Goal: Task Accomplishment & Management: Use online tool/utility

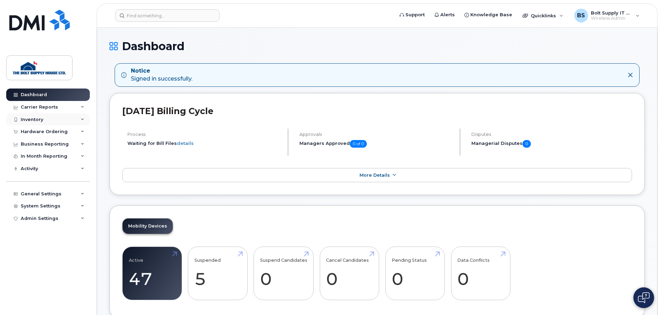
click at [38, 120] on div "Inventory" at bounding box center [32, 120] width 22 height 6
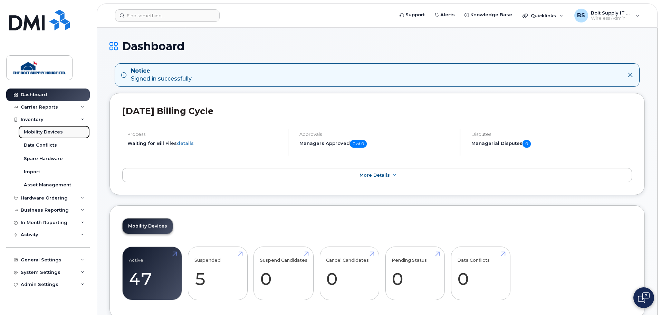
click at [44, 130] on div "Mobility Devices" at bounding box center [43, 132] width 39 height 6
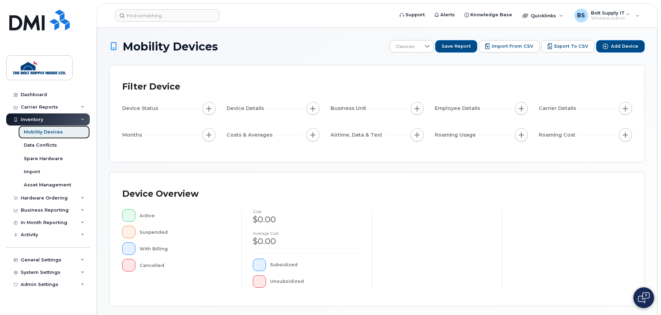
scroll to position [160, 0]
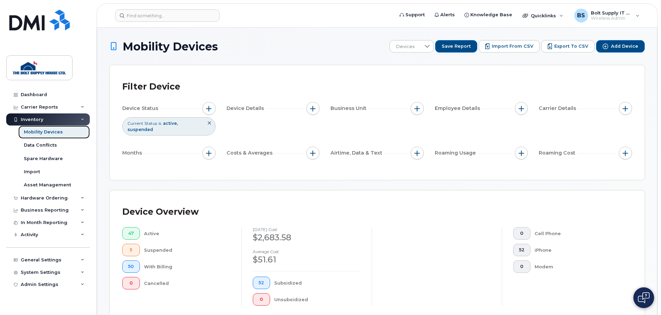
scroll to position [161, 0]
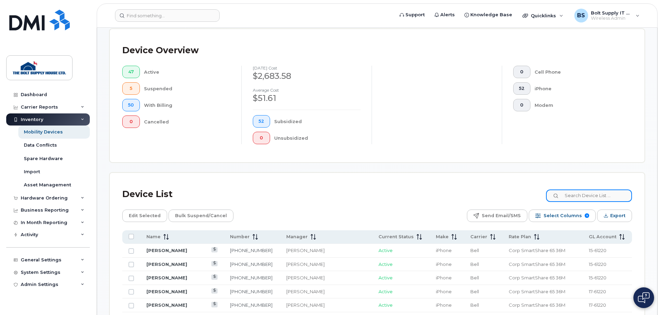
click at [574, 190] on input at bounding box center [589, 195] width 86 height 12
type input "Brett"
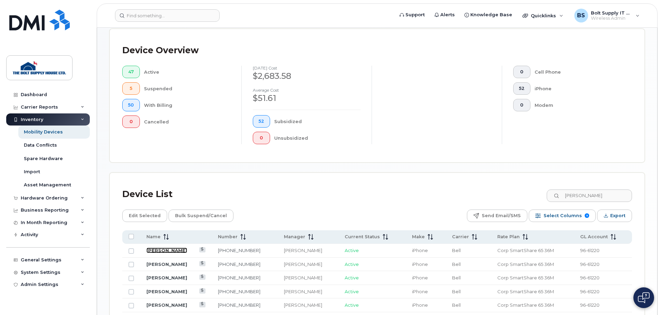
click at [163, 247] on link "[PERSON_NAME]" at bounding box center [167, 250] width 41 height 6
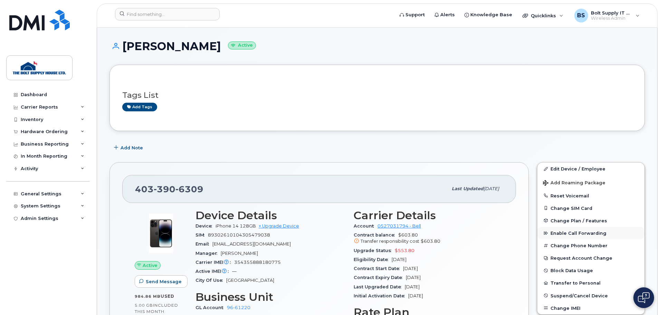
click at [583, 232] on span "Enable Call Forwarding" at bounding box center [579, 232] width 56 height 5
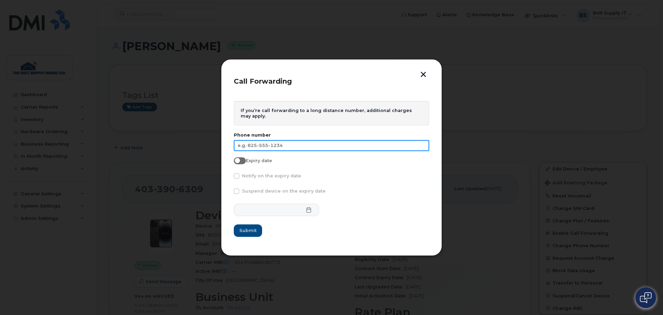
click at [324, 148] on input "text" at bounding box center [332, 145] width 196 height 11
click at [337, 146] on input "text" at bounding box center [332, 145] width 196 height 11
paste input "[PHONE_NUMBER]"
type input "[PHONE_NUMBER]"
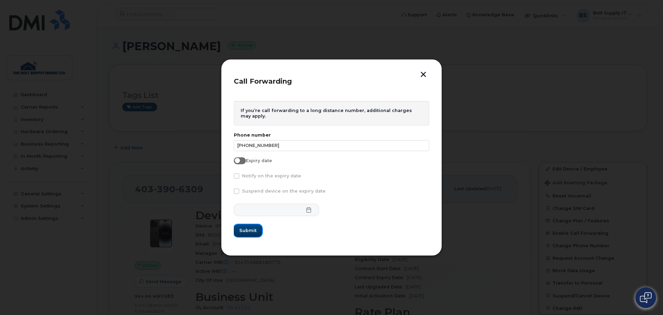
click at [250, 232] on span "Submit" at bounding box center [247, 230] width 17 height 7
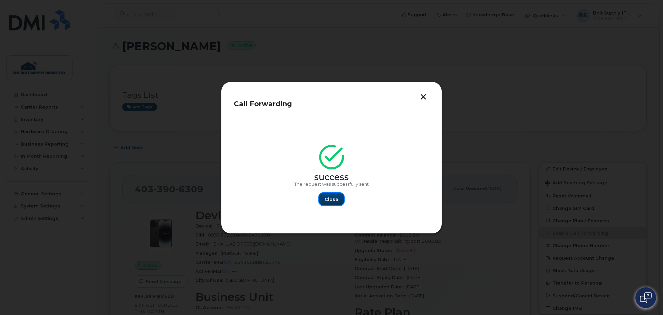
click at [328, 202] on span "Close" at bounding box center [332, 199] width 14 height 7
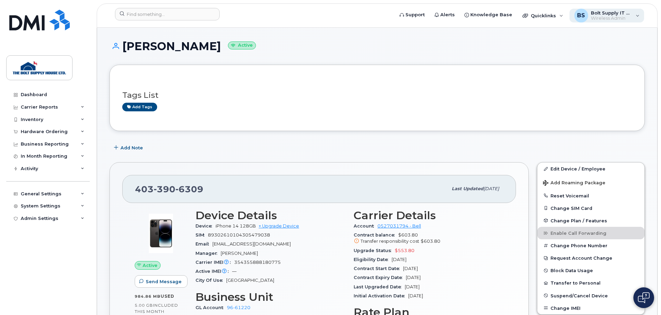
click at [607, 12] on span "Bolt Supply IT Support" at bounding box center [611, 13] width 41 height 6
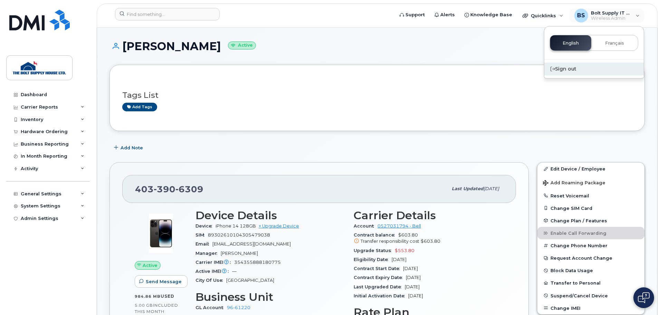
click at [576, 70] on div "Sign out" at bounding box center [595, 69] width 100 height 13
